Goal: Task Accomplishment & Management: Complete application form

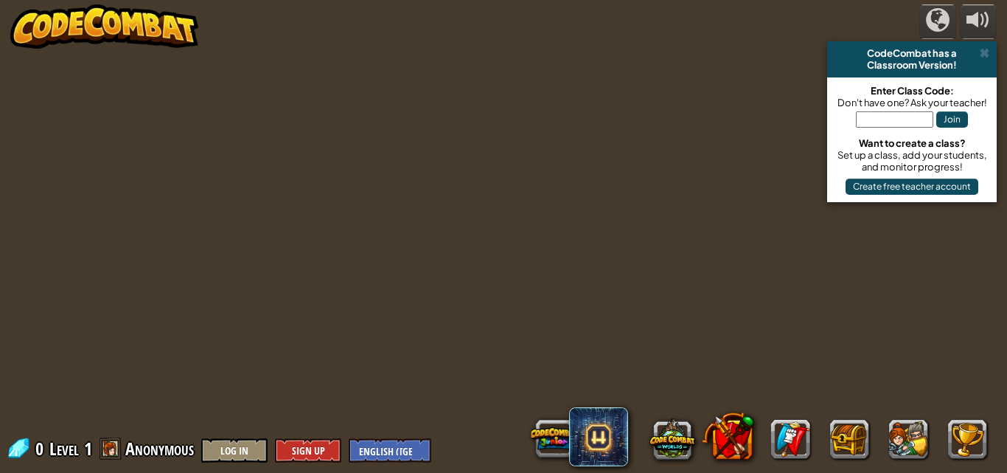
click at [366, 311] on div "powered by CodeCombat has a Classroom Version! Enter Class Code: Don't have one…" at bounding box center [503, 236] width 1007 height 473
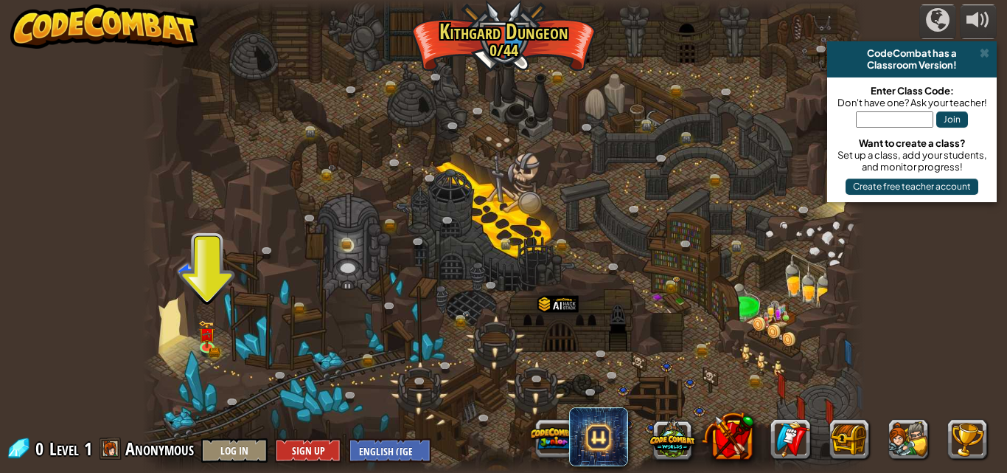
click at [908, 125] on input "text" at bounding box center [894, 119] width 77 height 16
type input "OnlyCornNice"
click at [959, 115] on button "Join" at bounding box center [952, 119] width 32 height 16
click at [961, 114] on button "Join" at bounding box center [952, 119] width 32 height 16
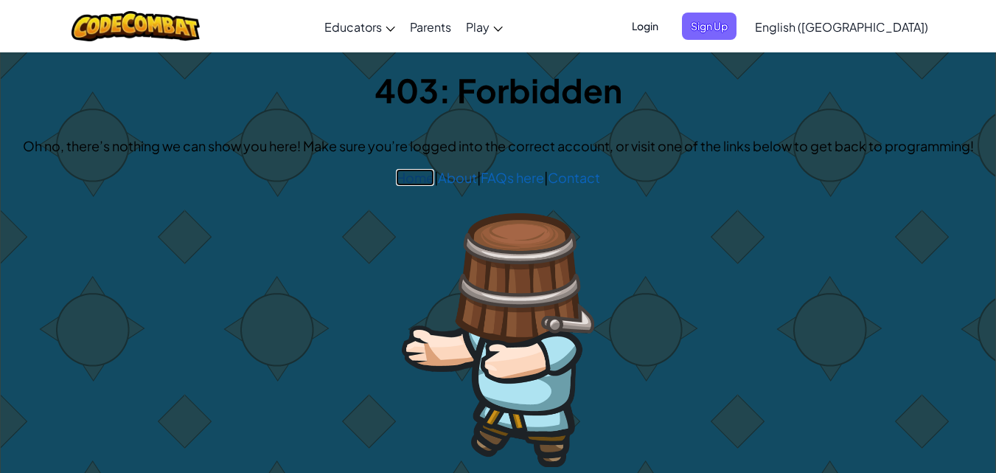
click at [417, 180] on link "Home" at bounding box center [415, 177] width 38 height 17
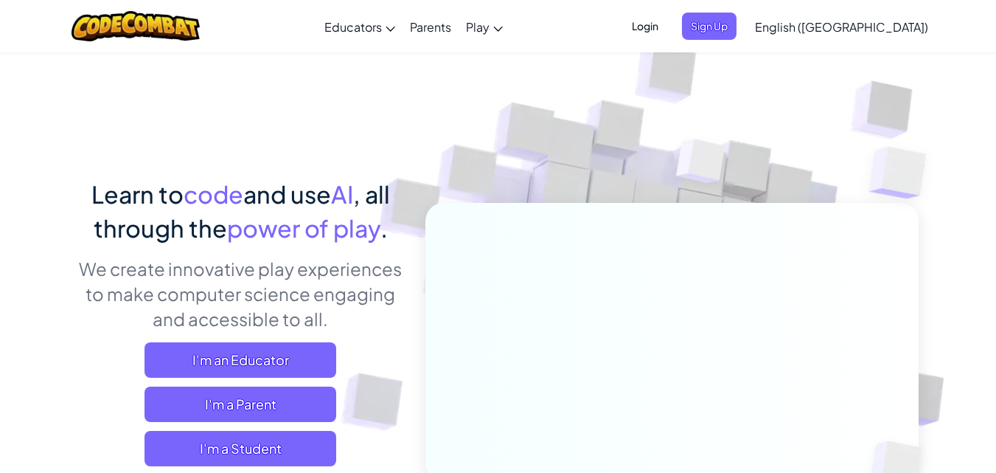
click at [402, 173] on div "Learn to code and use AI , all through the power of play . We create innovative…" at bounding box center [498, 321] width 840 height 538
